Goal: Task Accomplishment & Management: Use online tool/utility

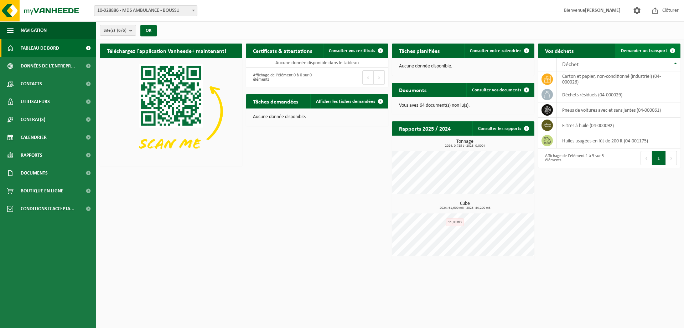
click at [672, 50] on span at bounding box center [673, 50] width 14 height 14
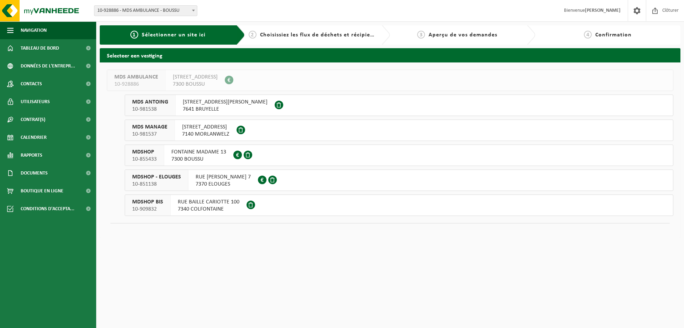
click at [277, 34] on span "Choisissiez les flux de déchets et récipients" at bounding box center [319, 35] width 119 height 6
click at [62, 55] on link "Tableau de bord" at bounding box center [48, 48] width 96 height 18
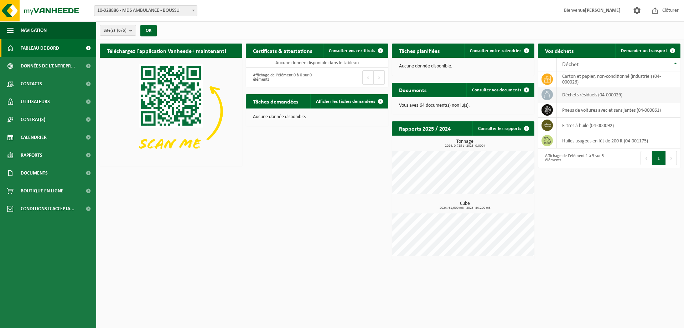
click at [548, 97] on icon at bounding box center [547, 94] width 7 height 7
click at [579, 92] on td "déchets résiduels (04-000029)" at bounding box center [619, 94] width 124 height 15
drag, startPoint x: 583, startPoint y: 94, endPoint x: 590, endPoint y: 92, distance: 7.6
click at [584, 94] on td "déchets résiduels (04-000029)" at bounding box center [619, 94] width 124 height 15
click at [592, 92] on td "déchets résiduels (04-000029)" at bounding box center [619, 94] width 124 height 15
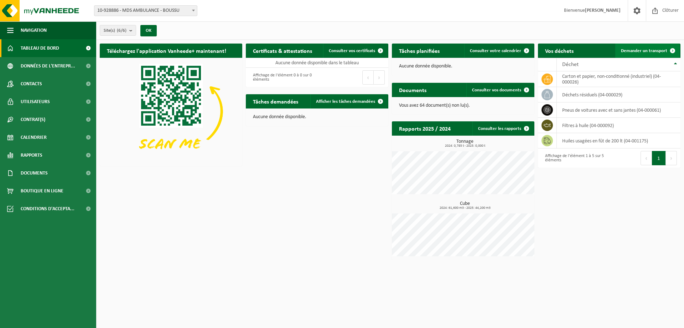
click at [661, 57] on link "Demander un transport" at bounding box center [648, 50] width 65 height 14
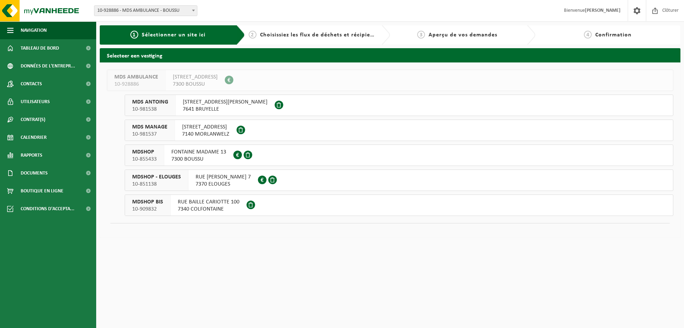
click at [172, 153] on span "FONTAINE MADAME 13" at bounding box center [198, 151] width 55 height 7
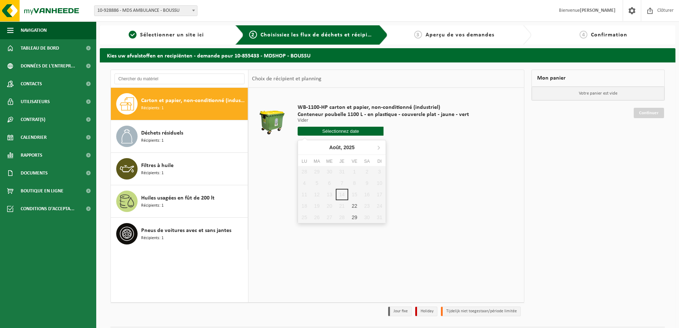
click at [340, 134] on input "text" at bounding box center [341, 131] width 86 height 9
click at [355, 194] on div "28 29 30 31 1 2 3 4 5 6 7 8 9 10 11 12 13 14 15 16 17 18 19 20 21 22 23 24 25 2…" at bounding box center [342, 194] width 88 height 57
click at [355, 195] on div "28 29 30 31 1 2 3 4 5 6 7 8 9 10 11 12 13 14 15 16 17 18 19 20 21 22 23 24 25 2…" at bounding box center [342, 194] width 88 height 57
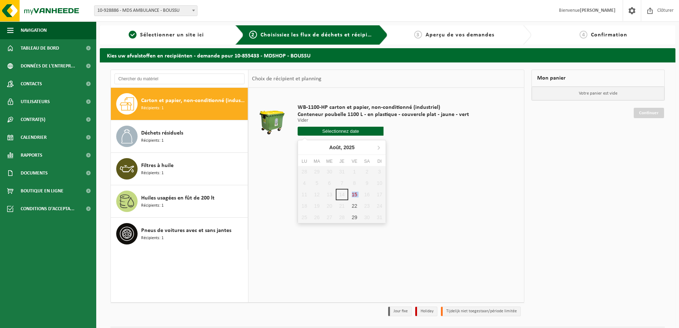
click at [355, 195] on div "28 29 30 31 1 2 3 4 5 6 7 8 9 10 11 12 13 14 15 16 17 18 19 20 21 22 23 24 25 2…" at bounding box center [342, 194] width 88 height 57
click at [342, 196] on div "28 29 30 31 1 2 3 4 5 6 7 8 9 10 11 12 13 14 15 16 17 18 19 20 21 22 23 24 25 2…" at bounding box center [342, 194] width 88 height 57
click at [353, 192] on div "28 29 30 31 1 2 3 4 5 6 7 8 9 10 11 12 13 14 15 16 17 18 19 20 21 22 23 24 25 2…" at bounding box center [342, 194] width 88 height 57
click at [354, 197] on div "28 29 30 31 1 2 3 4 5 6 7 8 9 10 11 12 13 14 15 16 17 18 19 20 21 22 23 24 25 2…" at bounding box center [342, 194] width 88 height 57
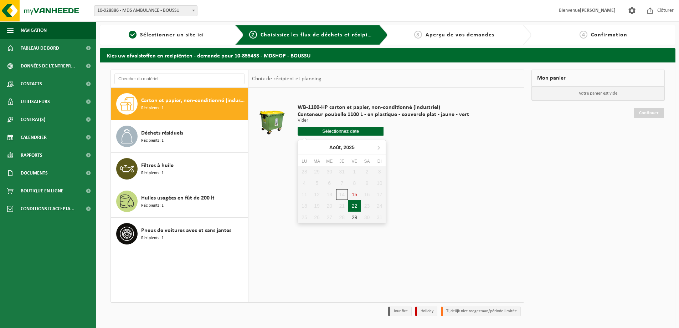
click at [356, 208] on div "22" at bounding box center [354, 205] width 12 height 11
type input "à partir de 2025-08-22"
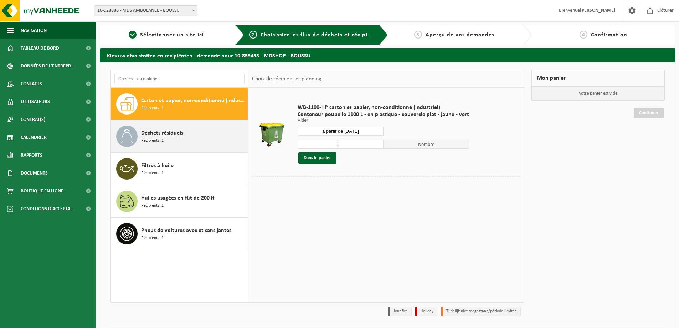
click at [217, 142] on div "Déchets résiduels Récipients: 1" at bounding box center [193, 135] width 105 height 21
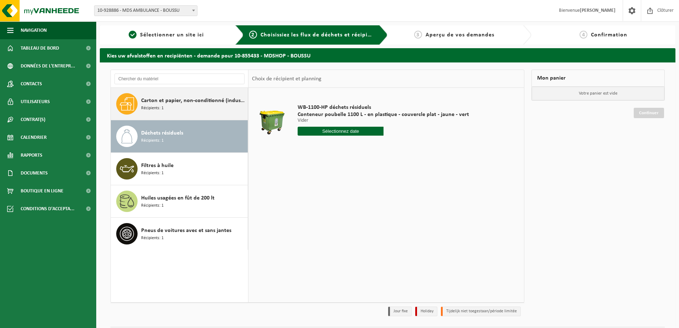
click at [189, 108] on div "Carton et papier, non-conditionné (industriel) Récipients: 1" at bounding box center [193, 103] width 105 height 21
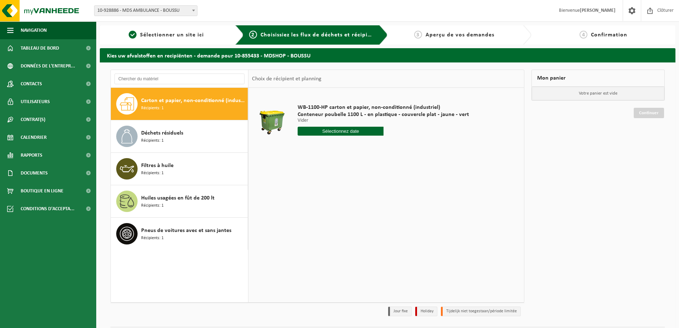
click at [328, 127] on input "text" at bounding box center [341, 131] width 86 height 9
click at [356, 205] on div "22" at bounding box center [354, 205] width 12 height 11
type input "à partir de 2025-08-22"
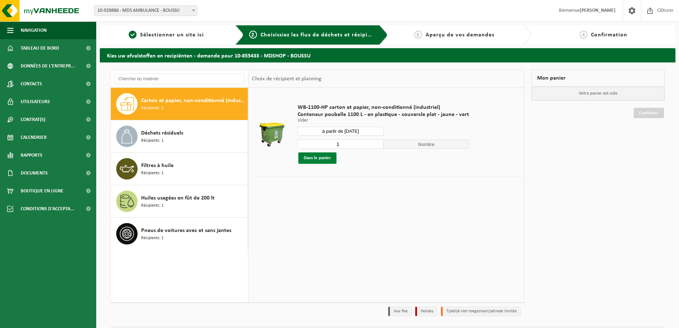
click at [320, 159] on button "Dans le panier" at bounding box center [317, 157] width 38 height 11
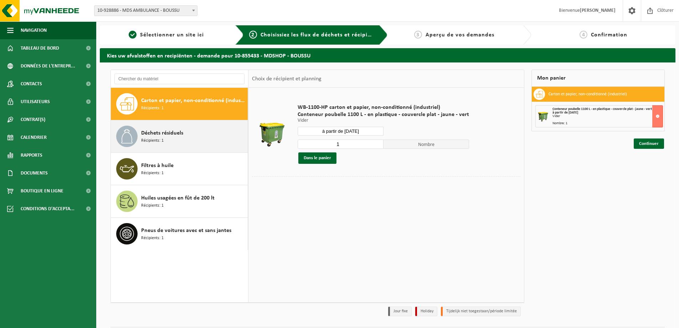
click at [199, 137] on div "Déchets résiduels Récipients: 1" at bounding box center [193, 135] width 105 height 21
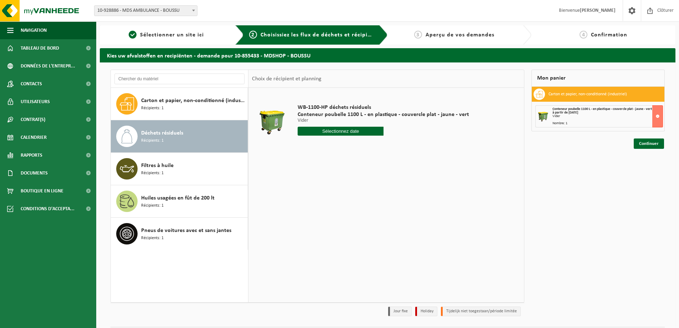
click at [333, 132] on input "text" at bounding box center [341, 131] width 86 height 9
click at [303, 209] on div "18" at bounding box center [304, 205] width 12 height 11
type input "à partir de 2025-08-18"
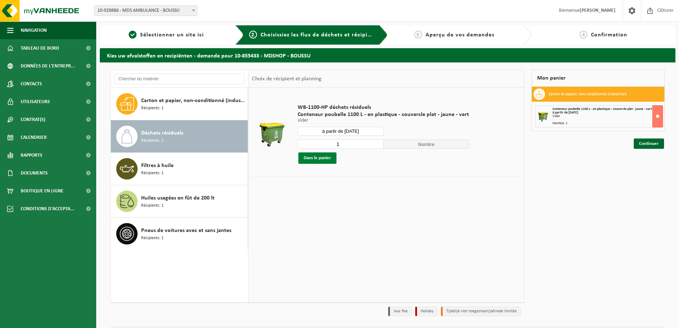
click at [321, 157] on button "Dans le panier" at bounding box center [317, 157] width 38 height 11
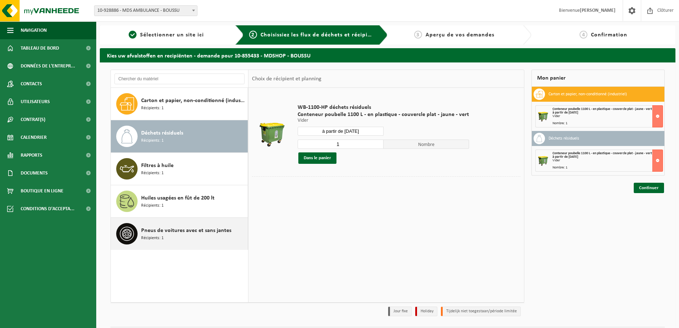
click at [165, 231] on span "Pneus de voitures avec et sans jantes" at bounding box center [186, 230] width 90 height 9
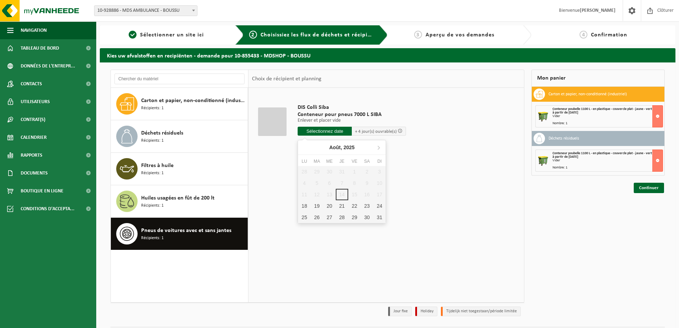
click at [324, 132] on input "text" at bounding box center [325, 131] width 54 height 9
click at [304, 205] on div "18" at bounding box center [304, 205] width 12 height 11
type input "à partir de 2025-08-18"
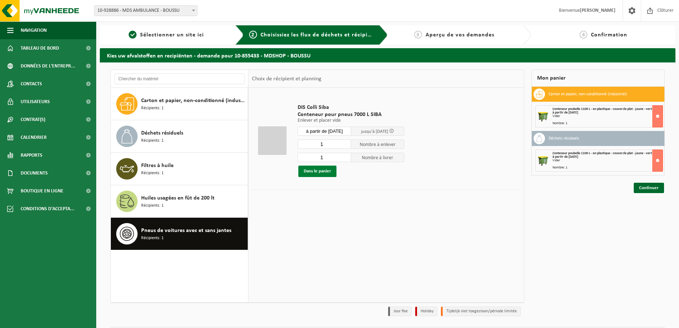
click at [320, 171] on button "Dans le panier" at bounding box center [317, 170] width 38 height 11
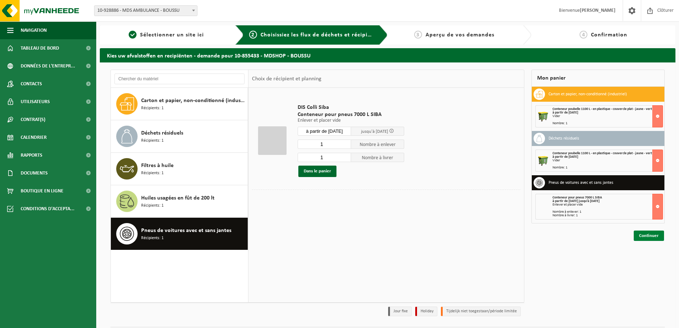
click at [645, 237] on link "Continuer" at bounding box center [649, 235] width 30 height 10
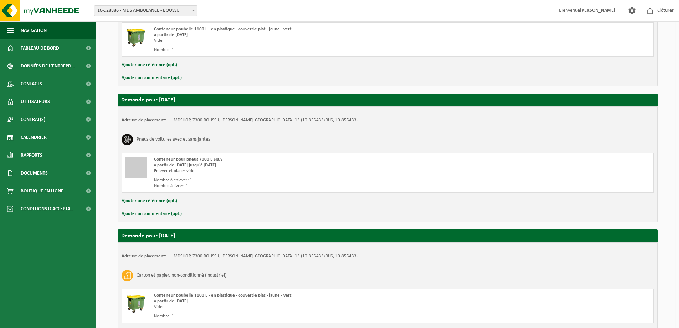
scroll to position [207, 0]
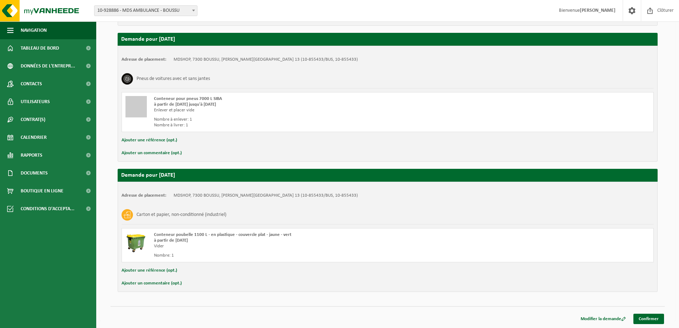
click at [156, 153] on button "Ajouter un commentaire (opt.)" at bounding box center [152, 152] width 60 height 9
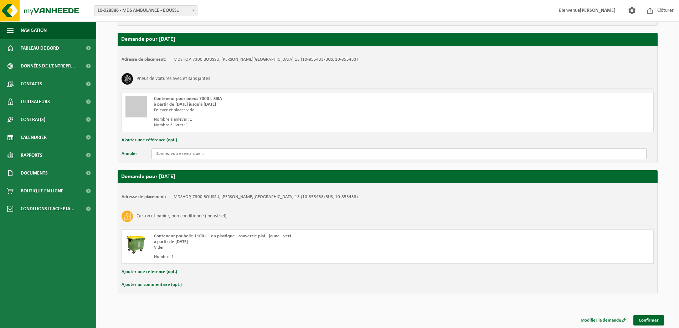
click at [160, 153] on input "text" at bounding box center [399, 153] width 495 height 11
drag, startPoint x: 201, startPoint y: 156, endPoint x: 139, endPoint y: 156, distance: 61.7
click at [139, 156] on div "Annuler grille non verrouiller" at bounding box center [388, 153] width 532 height 11
type input "grille non verrouiller"
click at [148, 284] on button "Ajouter un commentaire (opt.)" at bounding box center [152, 284] width 60 height 9
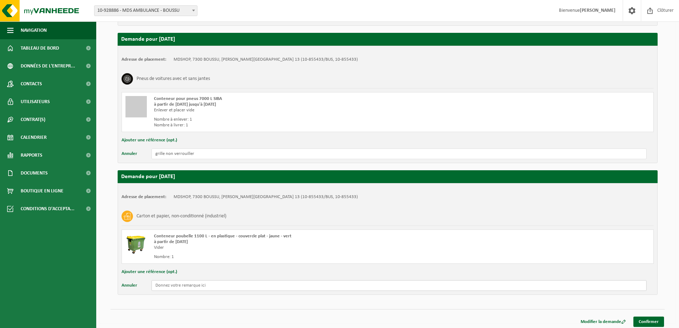
paste input "grille non verrouiller"
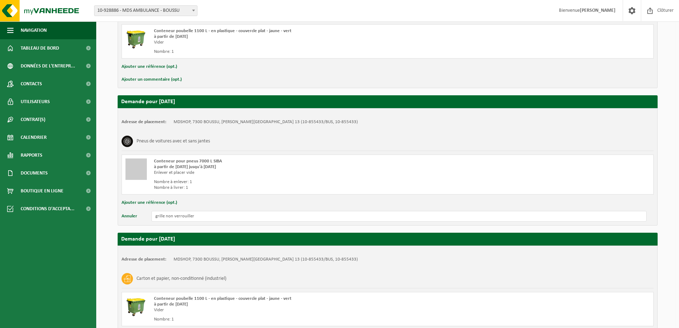
scroll to position [136, 0]
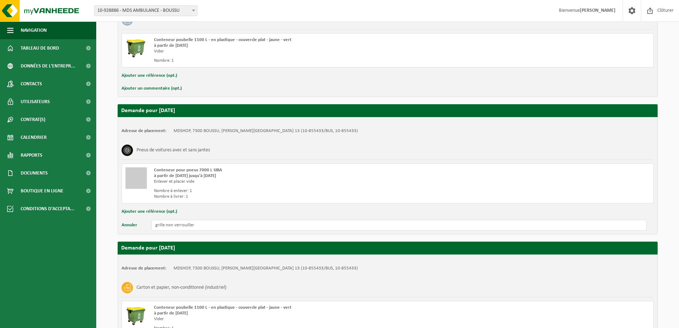
type input "grille non verrouiller"
click at [175, 88] on button "Ajouter un commentaire (opt.)" at bounding box center [152, 88] width 60 height 9
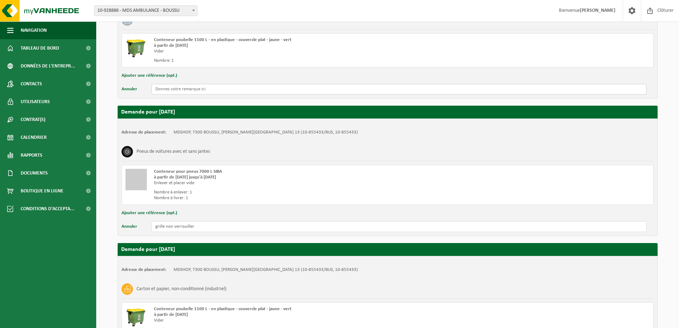
paste input "grille non verrouiller"
drag, startPoint x: 165, startPoint y: 89, endPoint x: 151, endPoint y: 89, distance: 13.9
click at [151, 89] on div "Annuler grille non verrouiller" at bounding box center [388, 89] width 532 height 11
drag, startPoint x: 203, startPoint y: 91, endPoint x: 153, endPoint y: 91, distance: 49.9
click at [153, 91] on input "portail non verrouiller" at bounding box center [399, 89] width 495 height 11
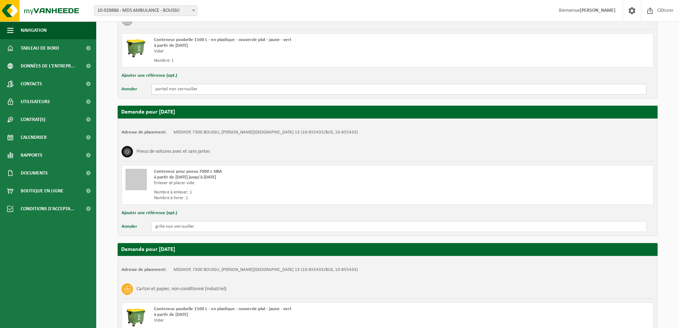
type input "portail non verrouiller"
drag, startPoint x: 198, startPoint y: 228, endPoint x: 150, endPoint y: 229, distance: 47.4
click at [143, 229] on div "Annuler grille non verrouiller" at bounding box center [388, 226] width 532 height 11
paste input "portail"
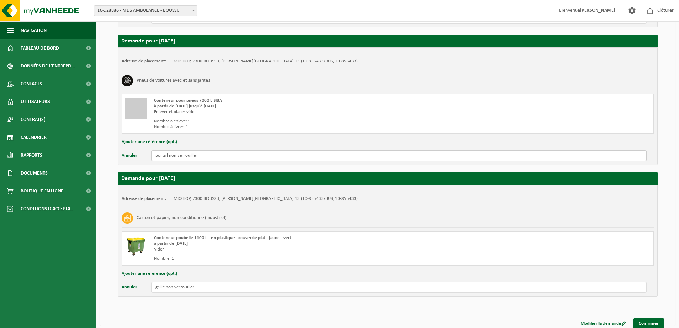
scroll to position [207, 0]
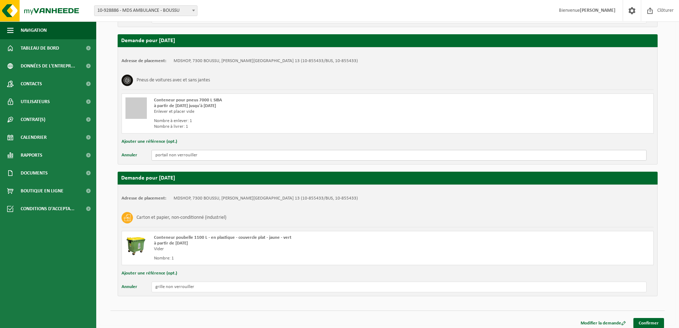
type input "portail non verrouiller"
drag, startPoint x: 206, startPoint y: 288, endPoint x: 130, endPoint y: 281, distance: 76.6
click at [130, 281] on div "Annuler grille non verrouiller" at bounding box center [388, 286] width 532 height 11
paste input "portail"
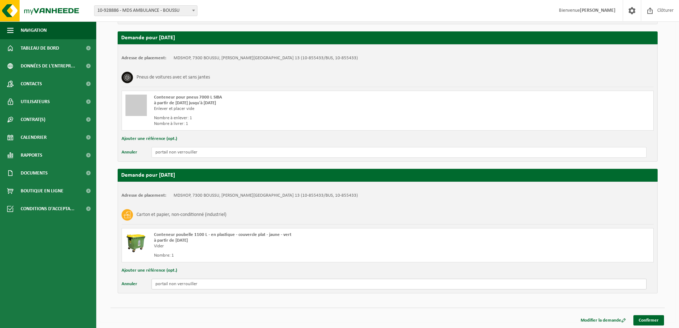
scroll to position [211, 0]
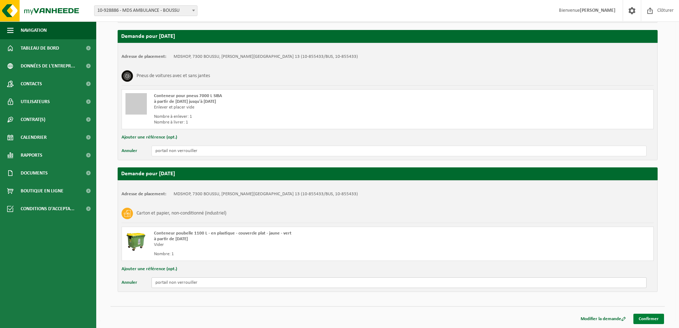
type input "portail non verrouiller"
click at [644, 318] on link "Confirmer" at bounding box center [648, 318] width 31 height 10
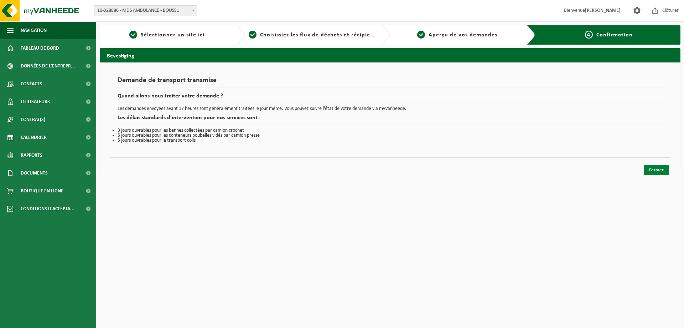
click at [652, 170] on link "Fermer" at bounding box center [656, 170] width 25 height 10
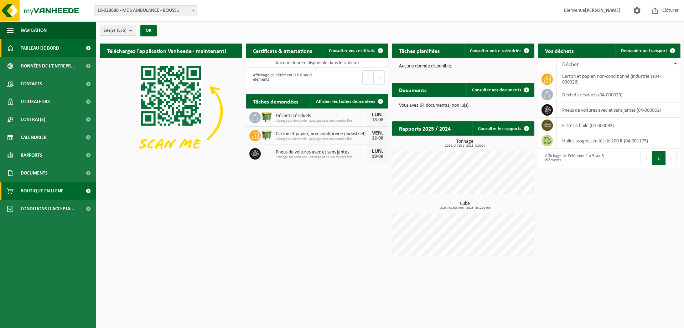
click at [48, 188] on span "Boutique en ligne" at bounding box center [42, 191] width 43 height 18
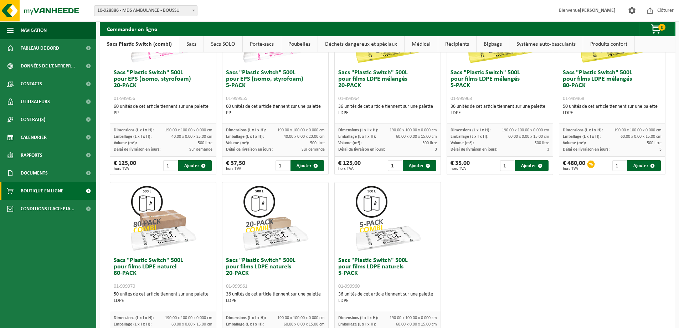
scroll to position [170, 0]
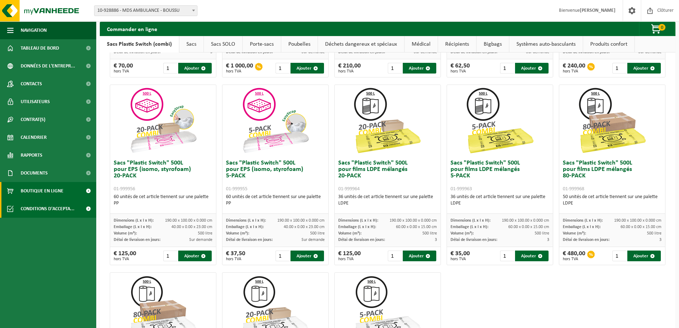
click at [45, 210] on span "Conditions d'accepta..." at bounding box center [48, 209] width 54 height 18
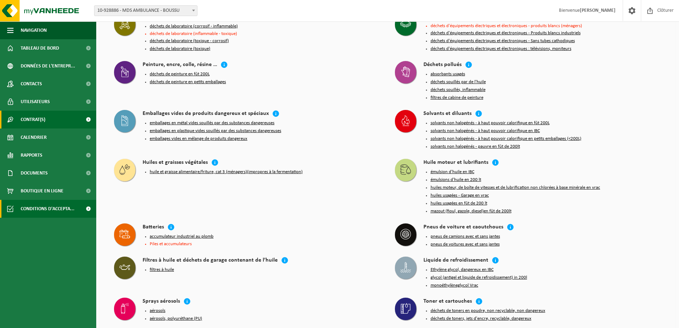
scroll to position [590, 0]
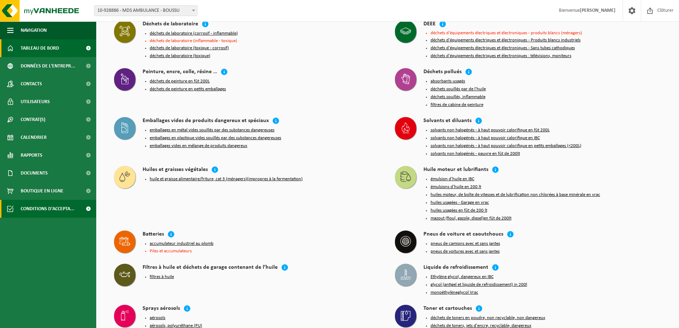
click at [54, 50] on span "Tableau de bord" at bounding box center [40, 48] width 39 height 18
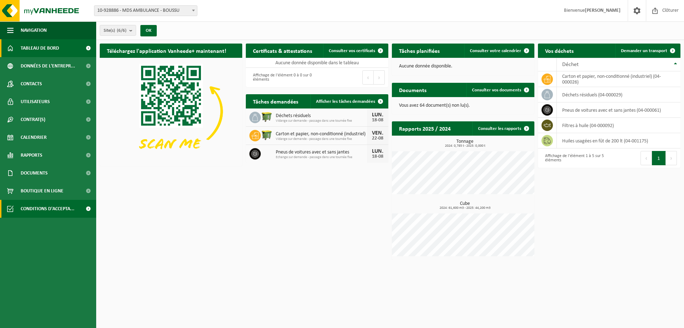
click at [50, 205] on span "Conditions d'accepta..." at bounding box center [48, 209] width 54 height 18
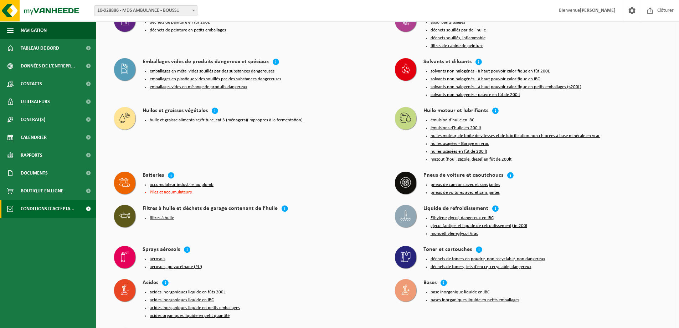
scroll to position [661, 0]
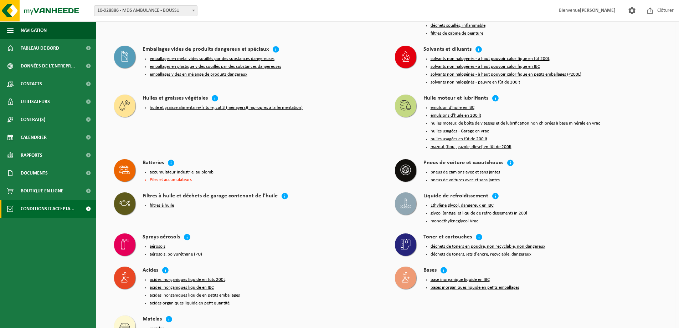
click at [156, 325] on button "matelas" at bounding box center [157, 328] width 14 height 6
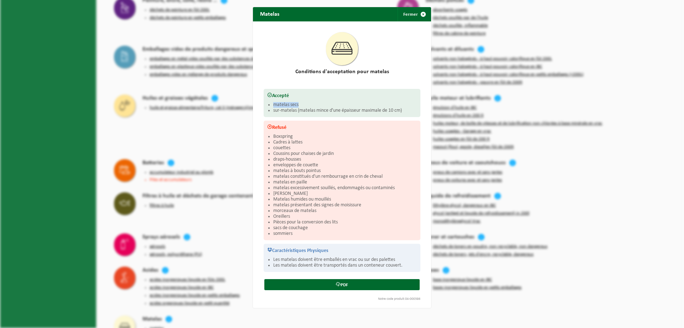
drag, startPoint x: 273, startPoint y: 102, endPoint x: 309, endPoint y: 105, distance: 36.4
click at [309, 105] on li "matelas secs" at bounding box center [345, 105] width 144 height 6
drag, startPoint x: 322, startPoint y: 69, endPoint x: 369, endPoint y: 72, distance: 46.8
click at [369, 72] on h2 "Conditions d'acceptation pour matelas" at bounding box center [342, 72] width 157 height 6
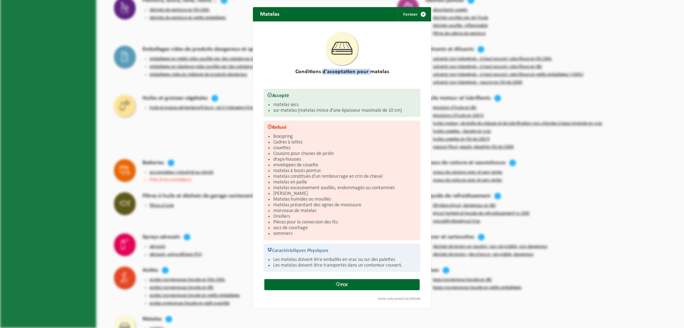
click at [369, 72] on h2 "Conditions d'acceptation pour matelas" at bounding box center [342, 72] width 157 height 6
drag, startPoint x: 279, startPoint y: 111, endPoint x: 332, endPoint y: 118, distance: 53.2
click at [332, 118] on div "Accepté matelas secs sur-matelas (matelas mince d'une épaisseur maximale de 10 …" at bounding box center [342, 180] width 164 height 183
click at [336, 112] on li "sur-matelas (matelas mince d'une épaisseur maximale de 10 cm)" at bounding box center [345, 111] width 144 height 6
drag, startPoint x: 274, startPoint y: 257, endPoint x: 327, endPoint y: 258, distance: 52.8
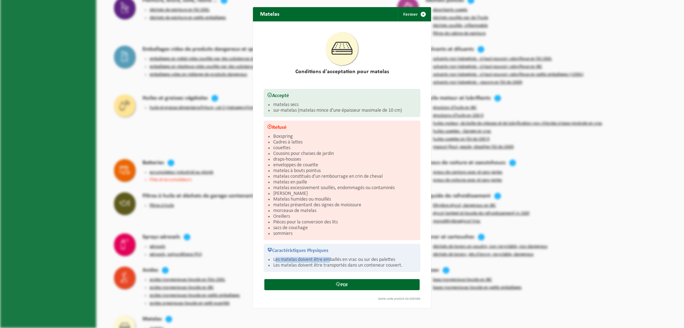
click at [327, 258] on li "Les matelas doivent être emballés en vrac ou sur des palettes" at bounding box center [345, 260] width 144 height 6
click at [416, 16] on span "button" at bounding box center [423, 14] width 14 height 14
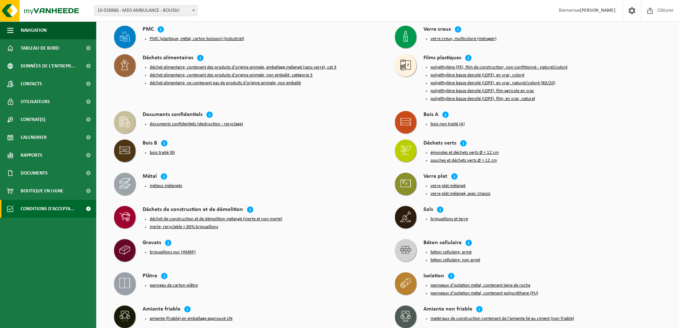
scroll to position [162, 0]
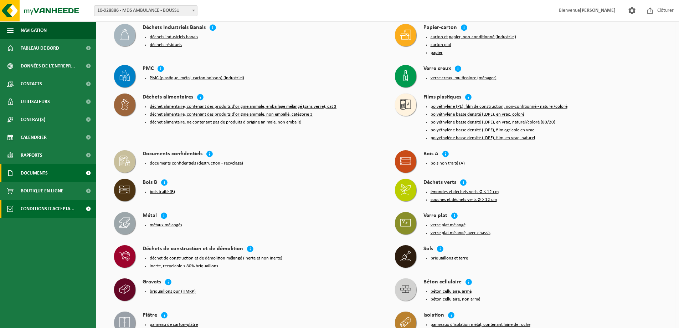
click at [47, 170] on span "Documents" at bounding box center [34, 173] width 27 height 18
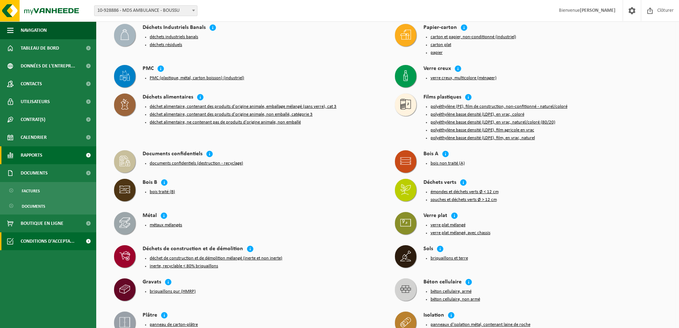
click at [41, 154] on span "Rapports" at bounding box center [32, 155] width 22 height 18
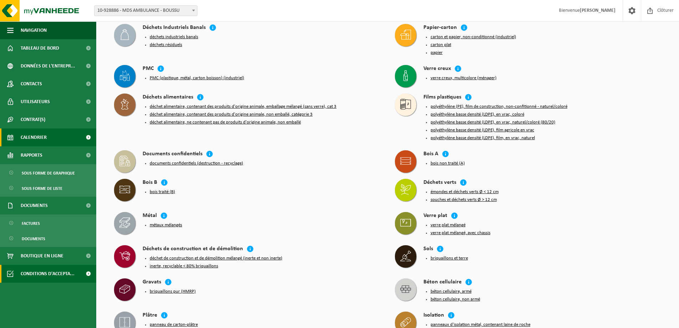
click at [46, 139] on span "Calendrier" at bounding box center [34, 137] width 26 height 18
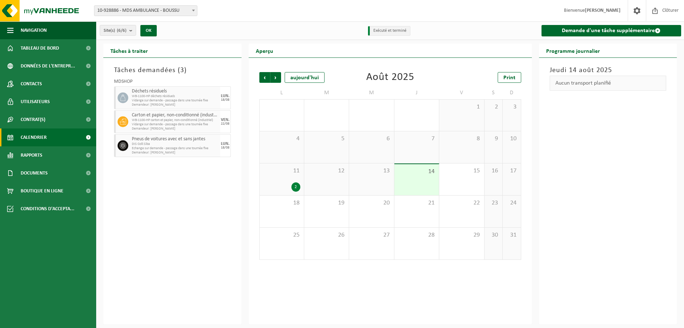
click at [297, 188] on div "2" at bounding box center [296, 186] width 9 height 9
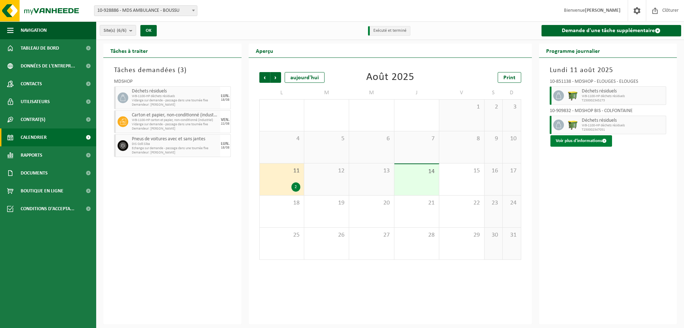
click at [582, 141] on button "Voir plus d'informations" at bounding box center [582, 140] width 62 height 11
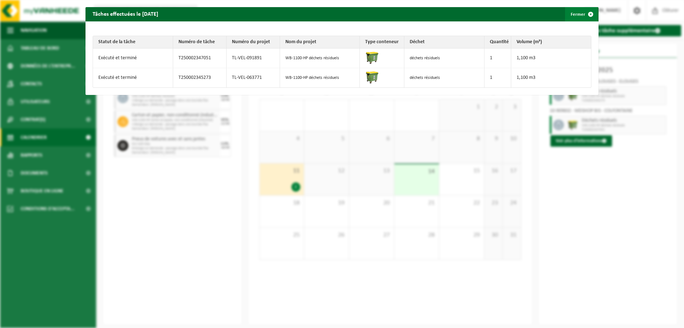
click at [585, 14] on span "button" at bounding box center [591, 14] width 14 height 14
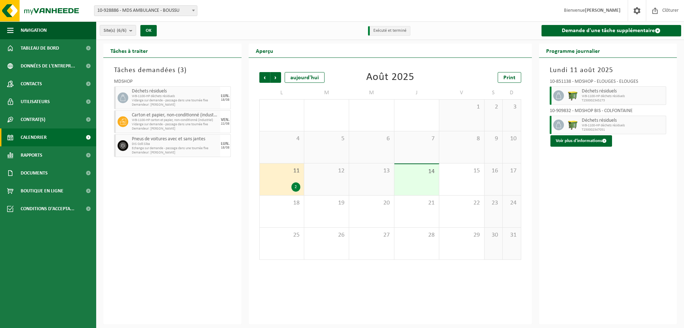
click at [297, 190] on div "2" at bounding box center [296, 186] width 9 height 9
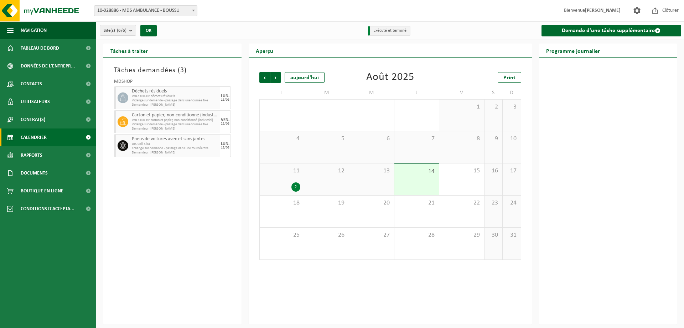
click at [297, 188] on div "2" at bounding box center [296, 186] width 9 height 9
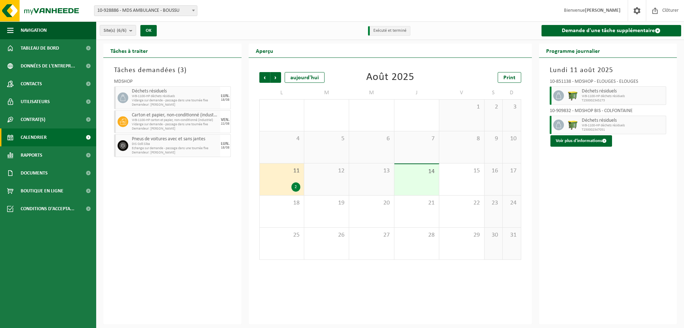
click at [298, 186] on div "2" at bounding box center [296, 186] width 9 height 9
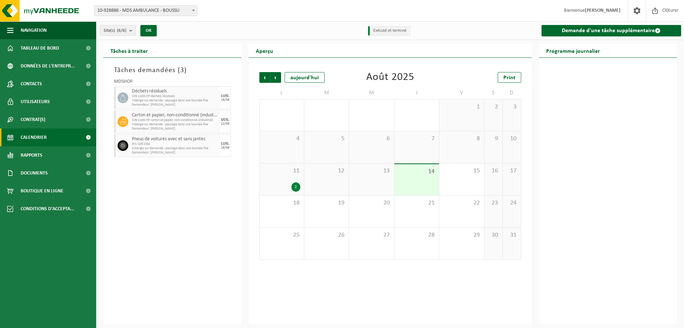
click at [298, 186] on div "2" at bounding box center [296, 186] width 9 height 9
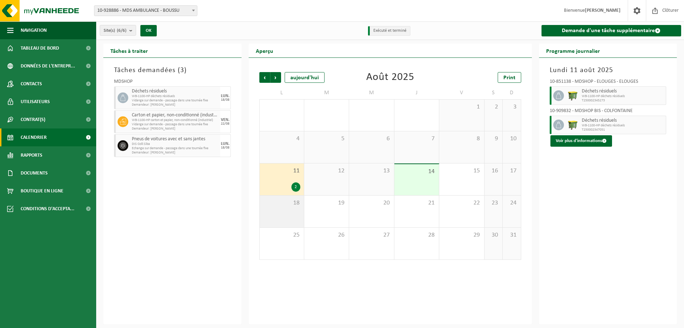
click at [289, 221] on div "18" at bounding box center [282, 211] width 44 height 32
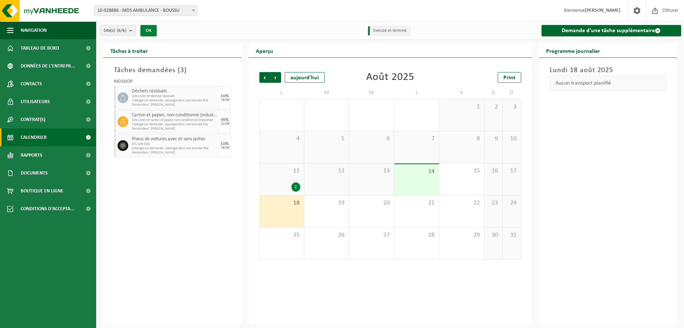
click at [152, 32] on button "OK" at bounding box center [148, 30] width 16 height 11
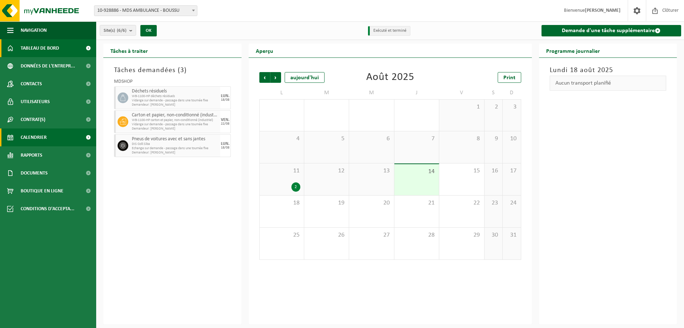
click at [50, 45] on span "Tableau de bord" at bounding box center [40, 48] width 39 height 18
